Goal: Transaction & Acquisition: Book appointment/travel/reservation

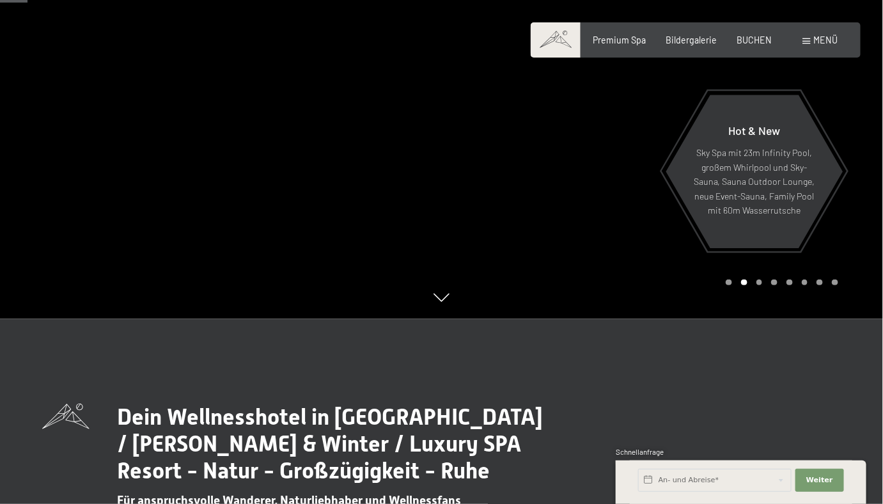
scroll to position [184, 0]
click at [680, 478] on input "text" at bounding box center [714, 480] width 153 height 23
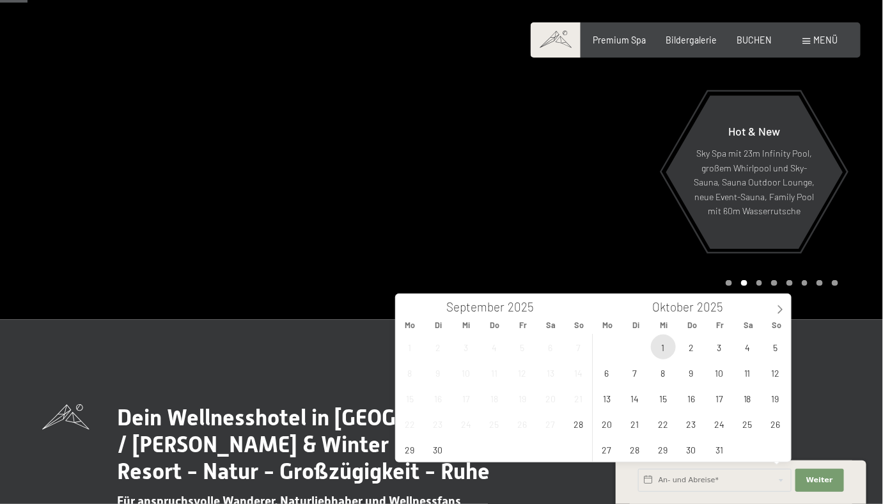
click at [660, 347] on span "1" at bounding box center [663, 346] width 25 height 25
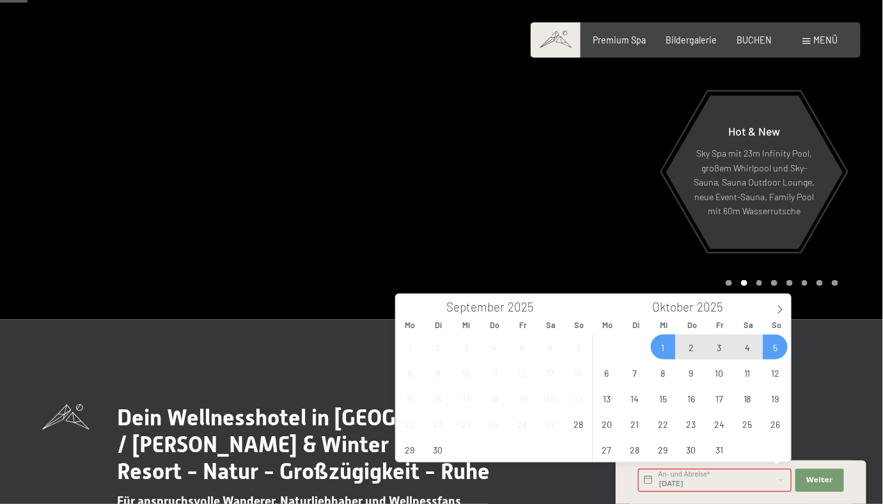
click at [774, 346] on span "5" at bounding box center [775, 346] width 25 height 25
type input "Mi. 01.10.2025 - So. 05.10.2025"
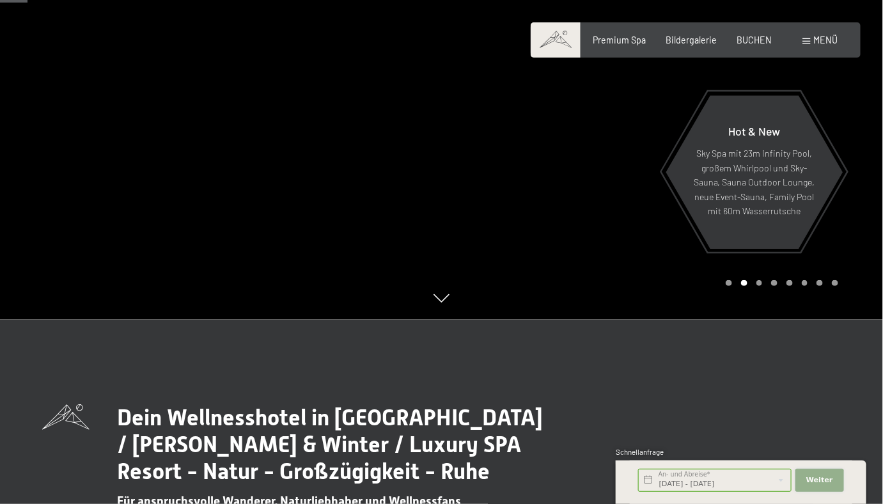
click at [829, 479] on span "Weiter" at bounding box center [819, 480] width 27 height 10
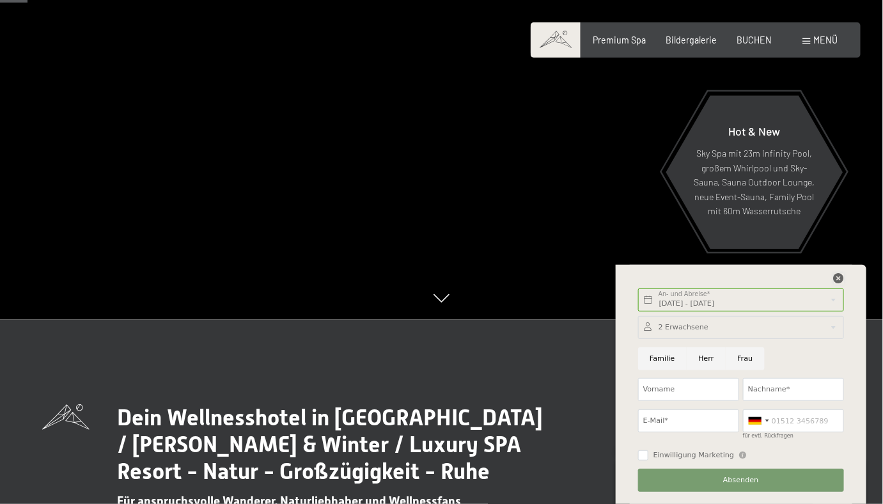
click at [840, 276] on icon at bounding box center [839, 278] width 10 height 10
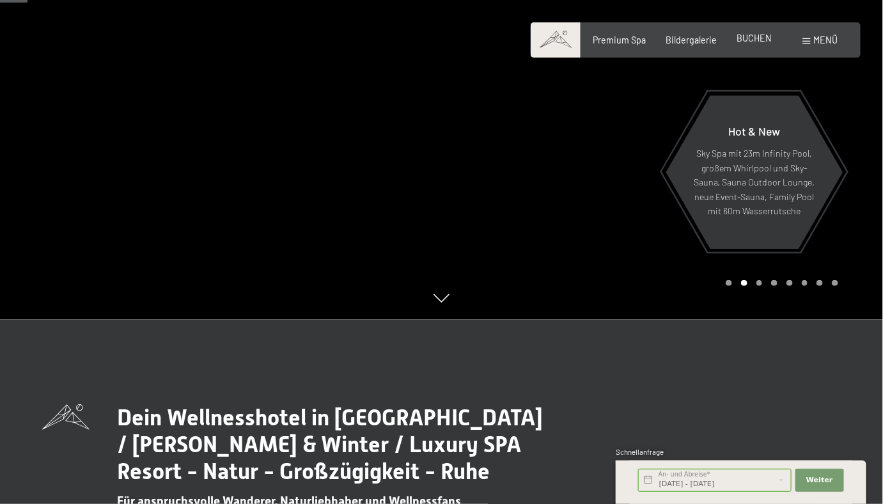
click at [751, 37] on span "BUCHEN" at bounding box center [754, 38] width 35 height 11
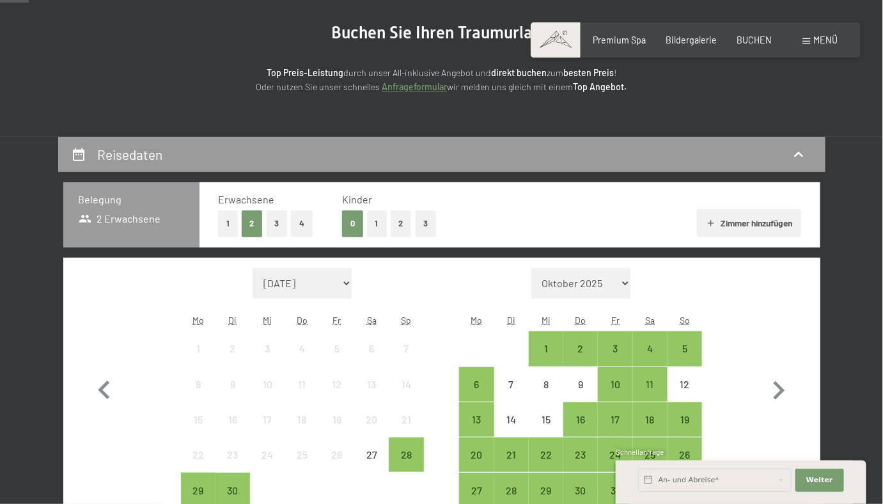
scroll to position [243, 0]
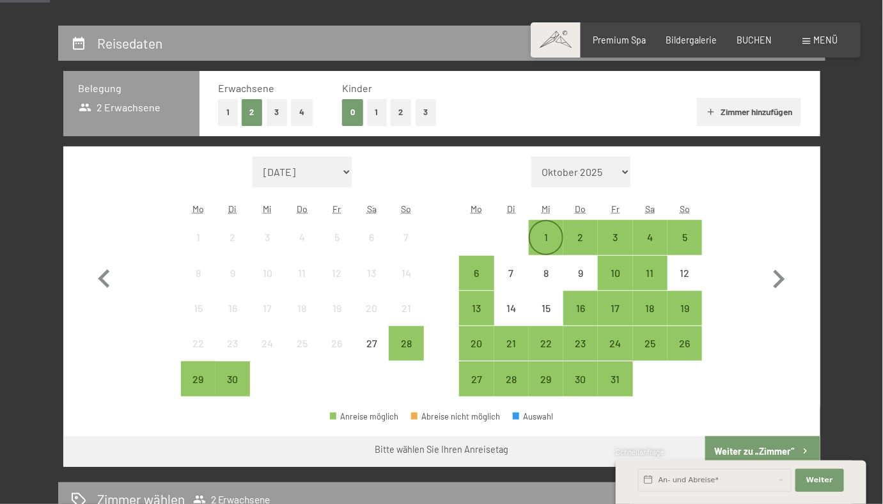
click at [542, 237] on div "1" at bounding box center [546, 248] width 32 height 32
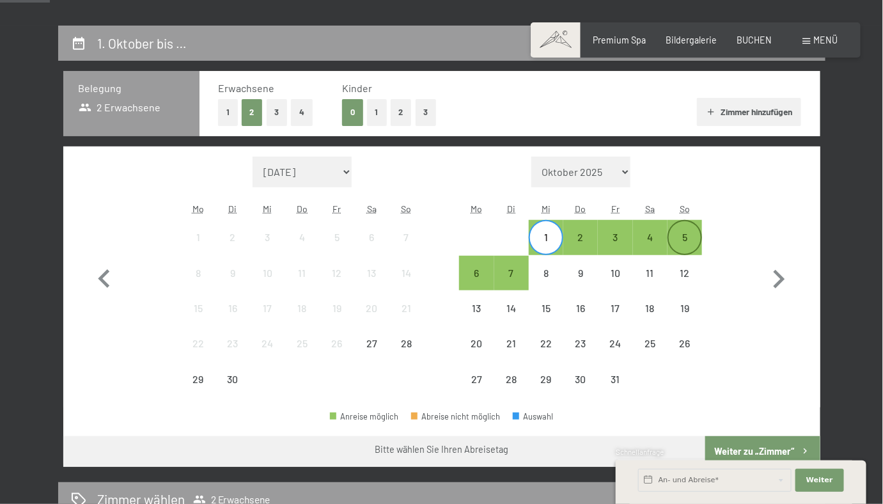
click at [683, 238] on div "5" at bounding box center [685, 248] width 32 height 32
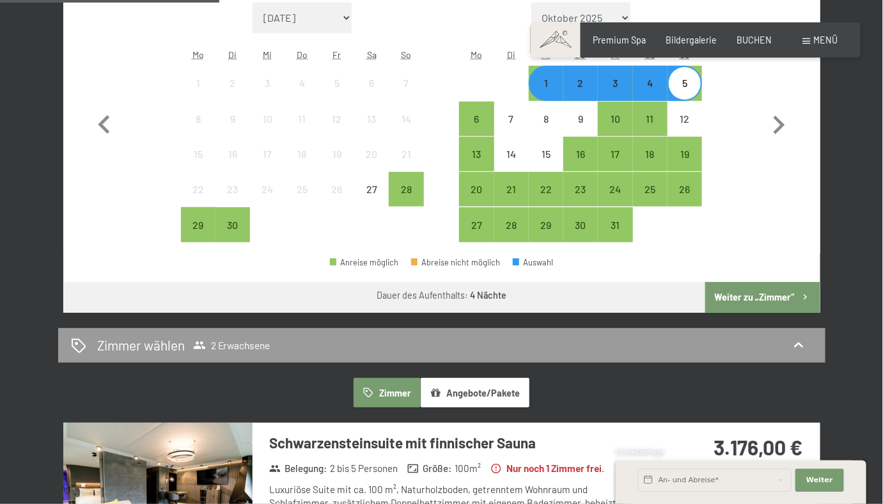
scroll to position [404, 0]
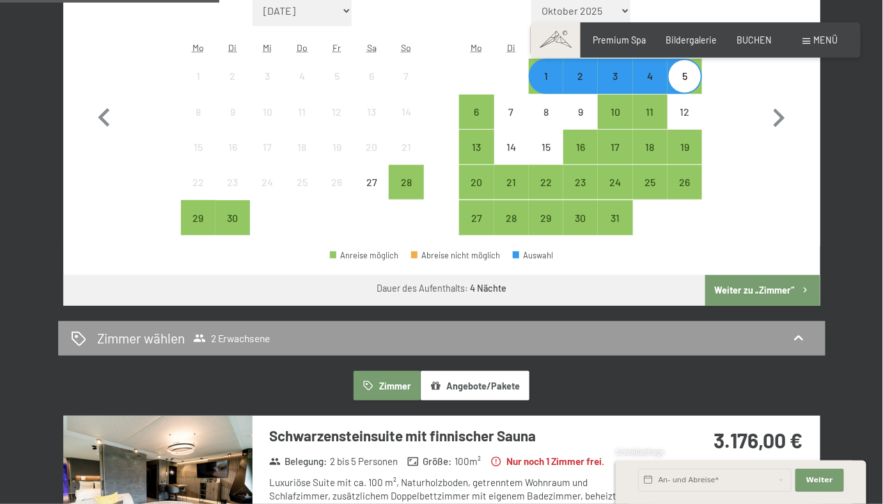
click at [771, 288] on button "Weiter zu „Zimmer“" at bounding box center [762, 290] width 114 height 31
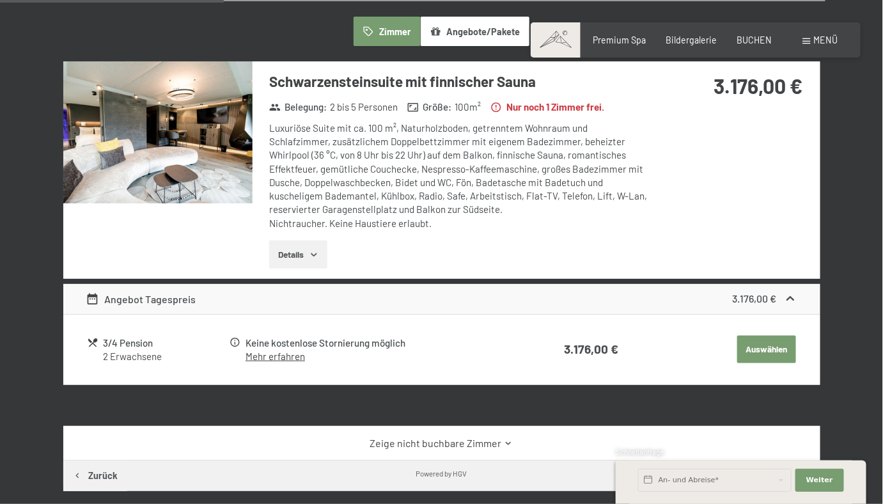
scroll to position [303, 0]
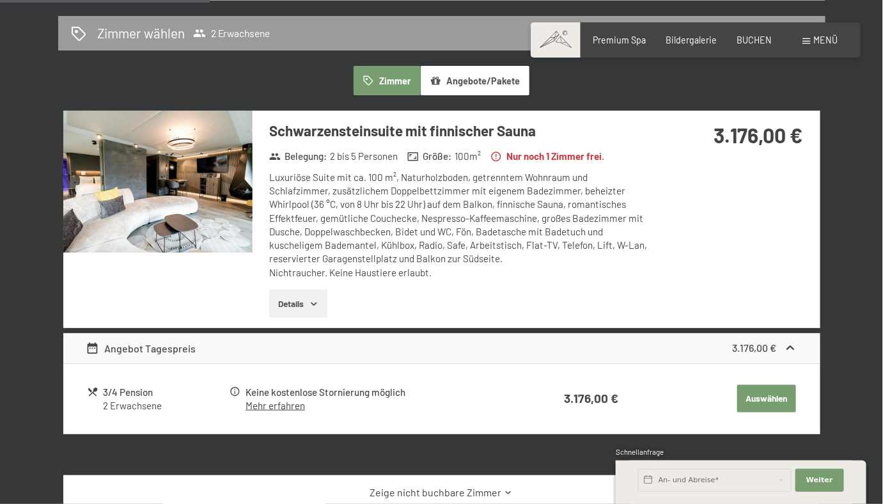
click at [174, 187] on img at bounding box center [157, 182] width 189 height 142
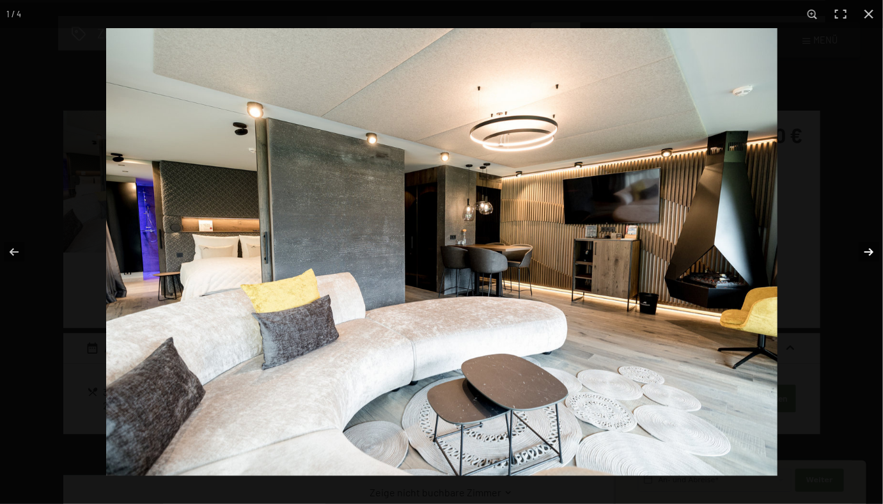
click at [868, 253] on button "button" at bounding box center [860, 252] width 45 height 64
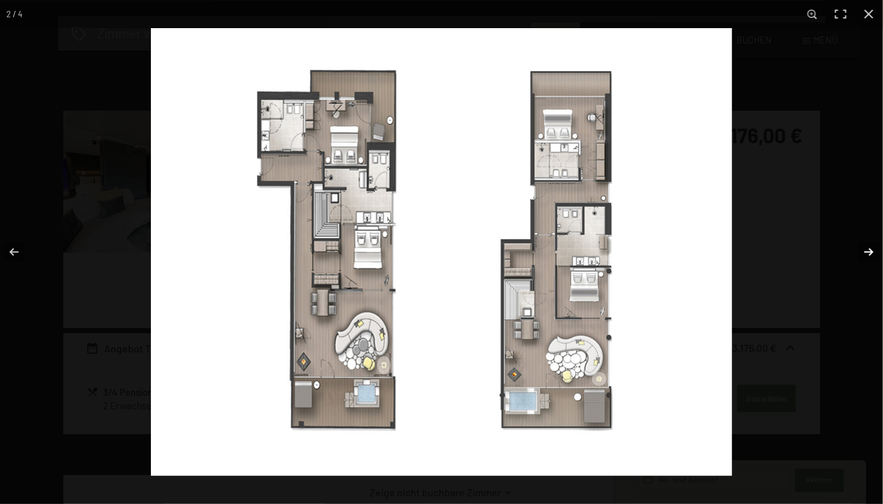
click at [870, 249] on button "button" at bounding box center [860, 252] width 45 height 64
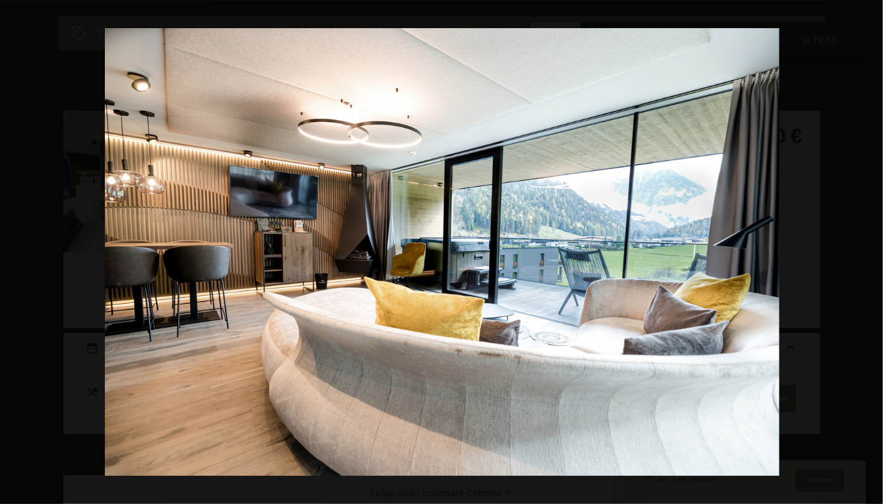
click at [870, 249] on button "button" at bounding box center [860, 252] width 45 height 64
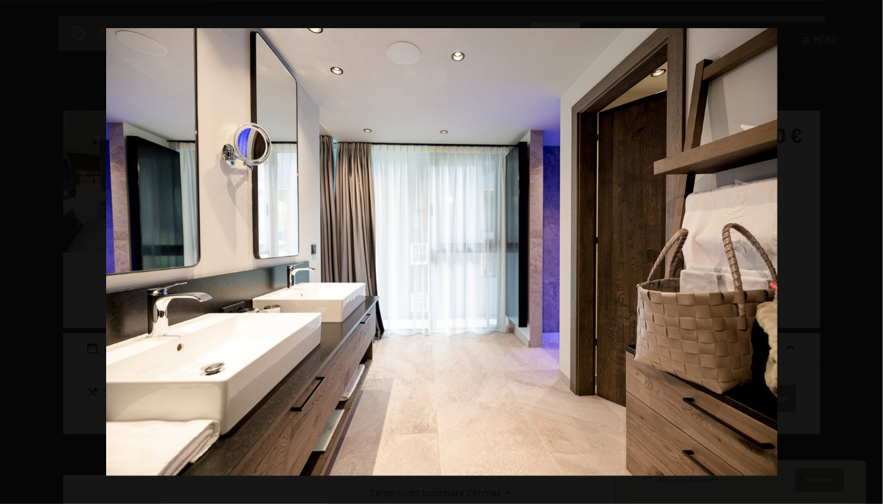
click at [870, 249] on button "button" at bounding box center [860, 252] width 45 height 64
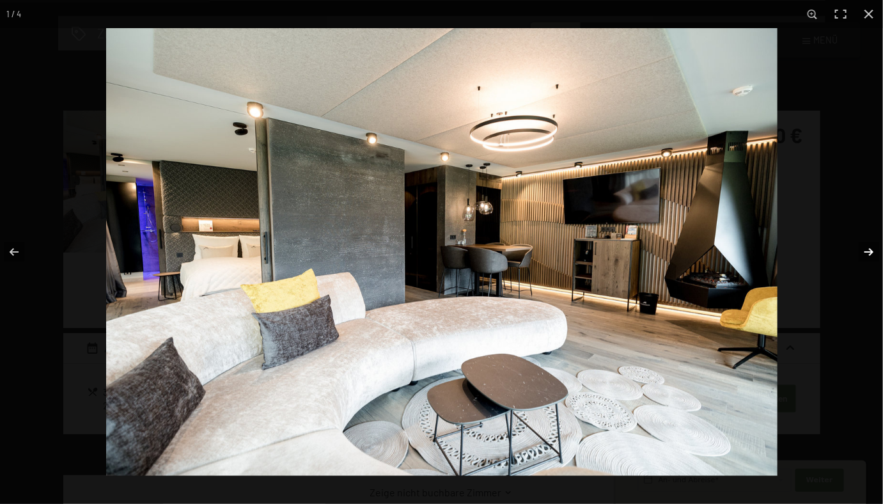
click at [869, 251] on button "button" at bounding box center [860, 252] width 45 height 64
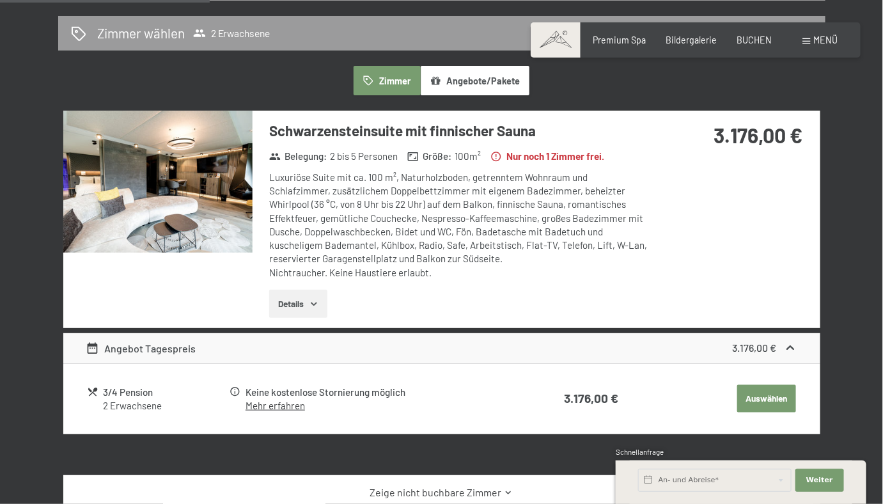
click at [0, 0] on button "button" at bounding box center [0, 0] width 0 height 0
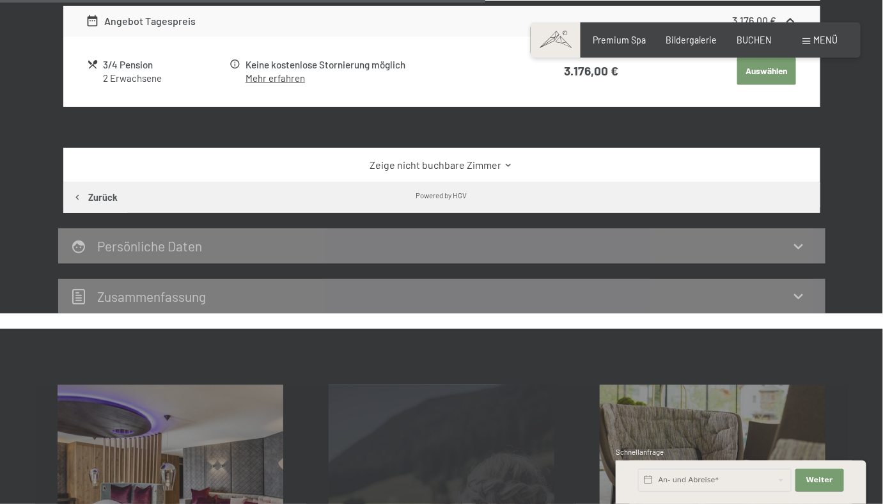
scroll to position [627, 0]
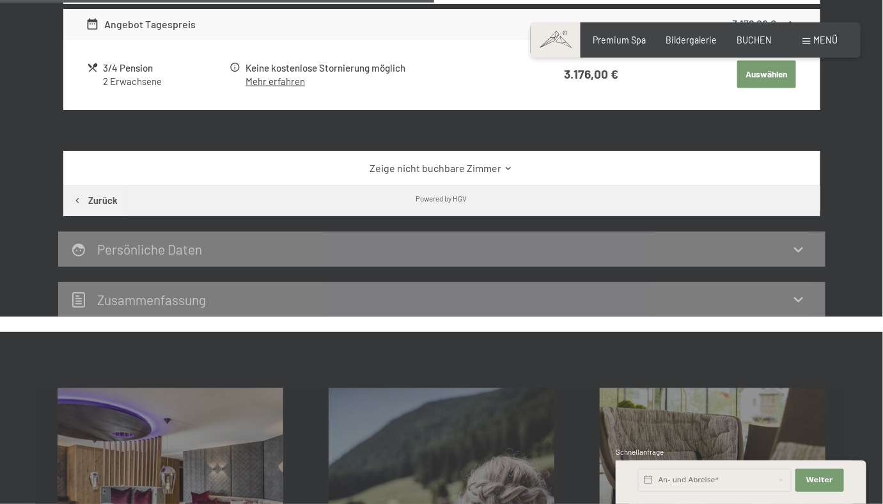
click at [507, 167] on icon at bounding box center [509, 169] width 10 height 10
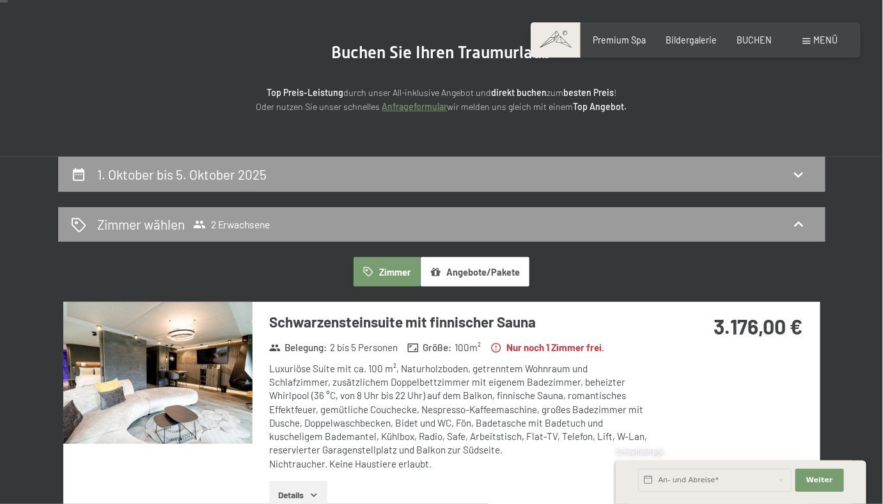
scroll to position [0, 0]
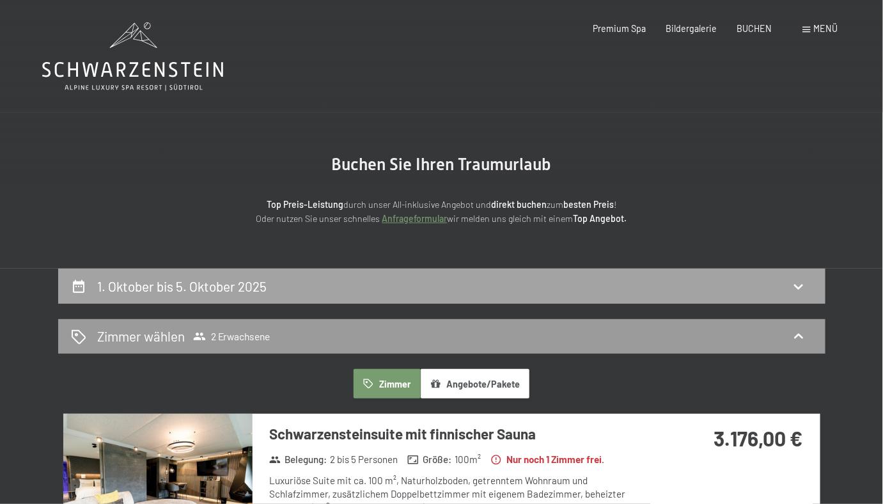
click at [799, 285] on icon at bounding box center [798, 286] width 15 height 15
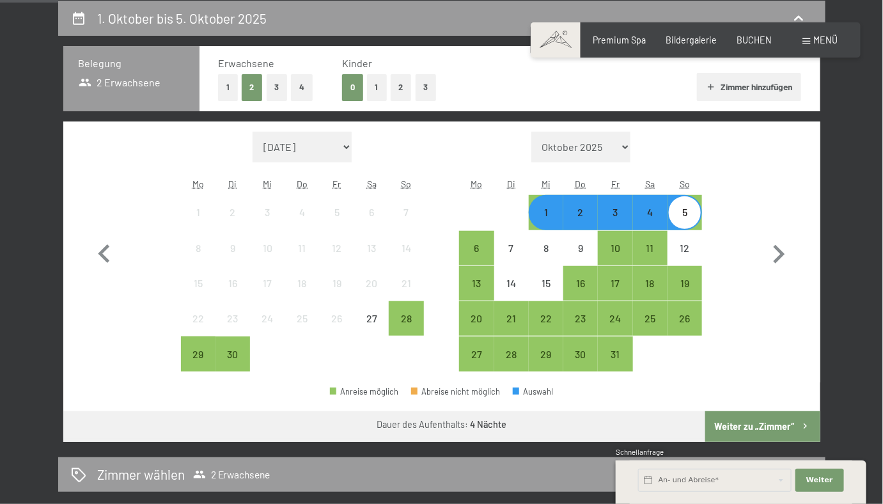
click at [726, 160] on div "Monat/Jahr September 2025 Oktober 2025 November 2025 Dezember 2025 Januar 2026 …" at bounding box center [442, 252] width 712 height 240
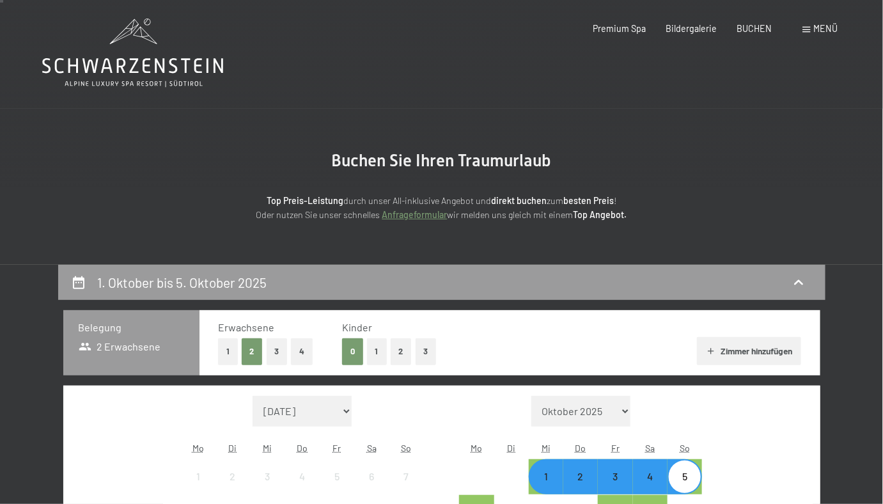
scroll to position [4, 0]
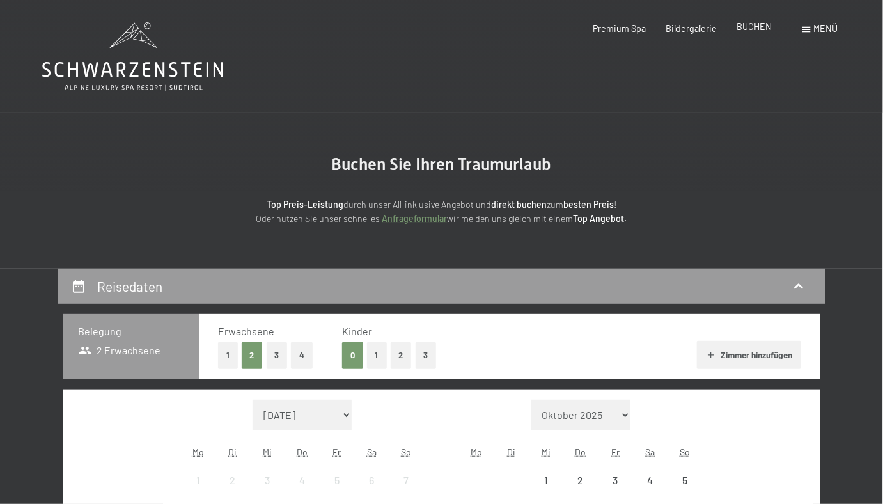
click at [761, 27] on span "BUCHEN" at bounding box center [754, 26] width 35 height 11
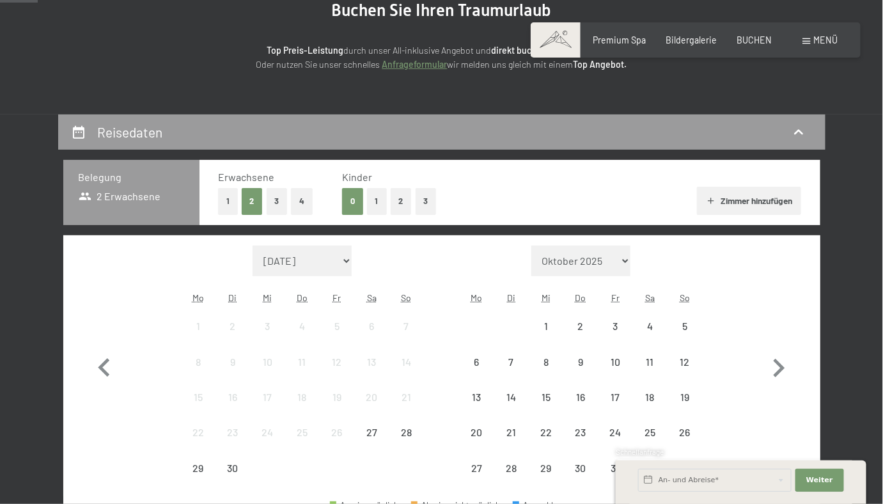
scroll to position [281, 0]
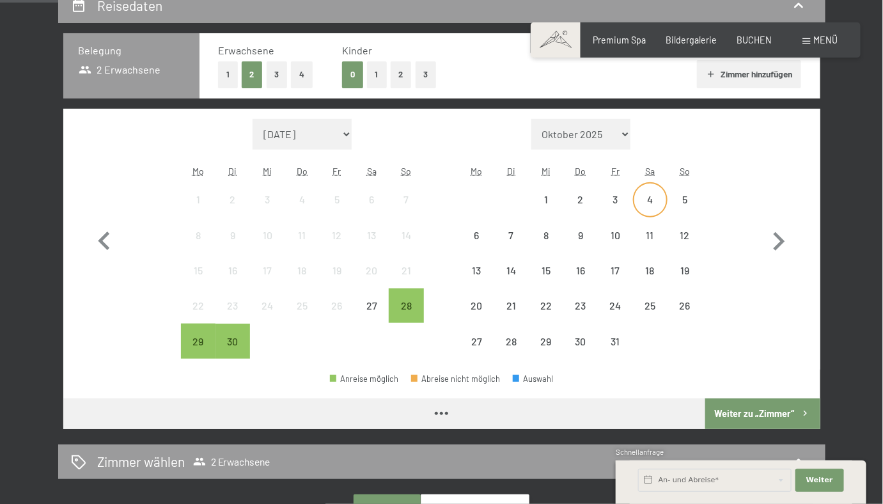
click at [646, 199] on div "4" at bounding box center [650, 210] width 32 height 32
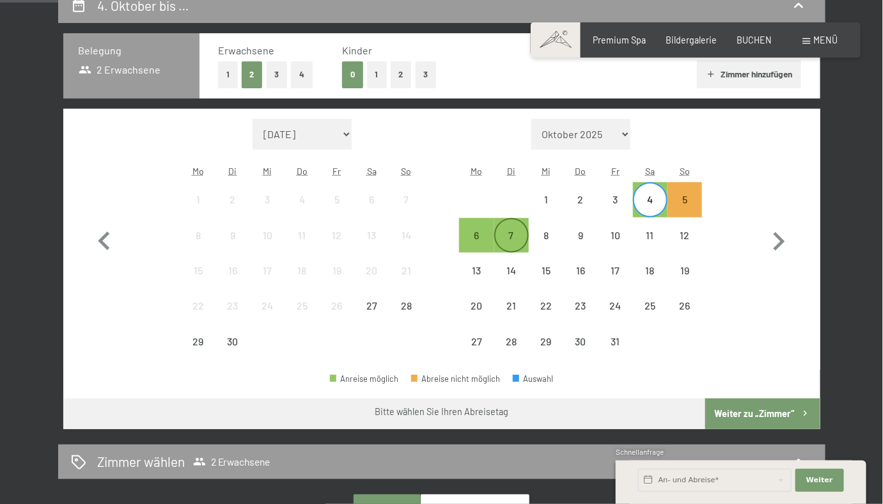
click at [515, 235] on div "7" at bounding box center [512, 246] width 32 height 32
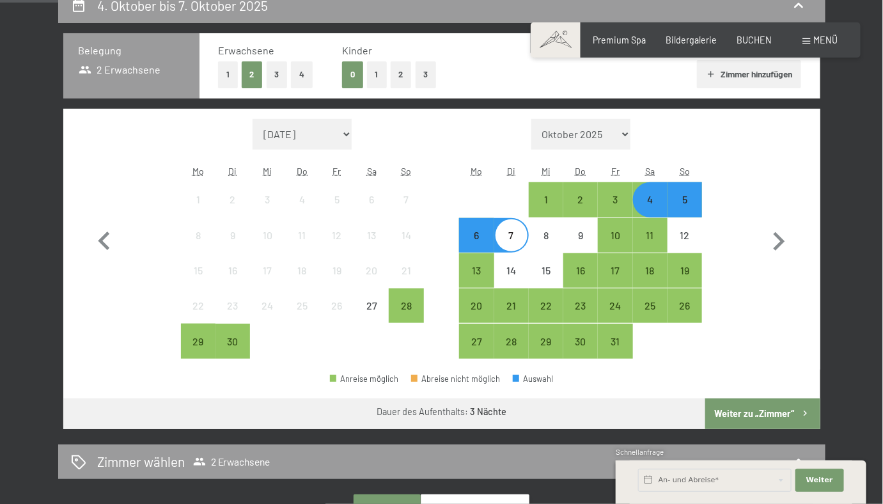
click at [801, 412] on icon "button" at bounding box center [805, 413] width 11 height 11
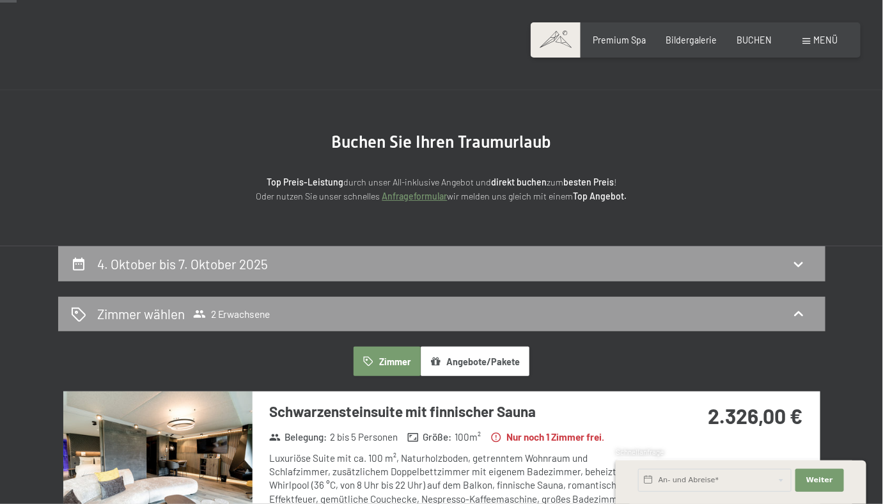
scroll to position [24, 0]
